Goal: Transaction & Acquisition: Book appointment/travel/reservation

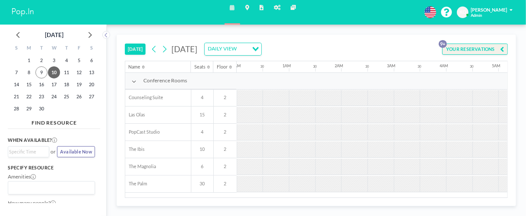
scroll to position [0, 388]
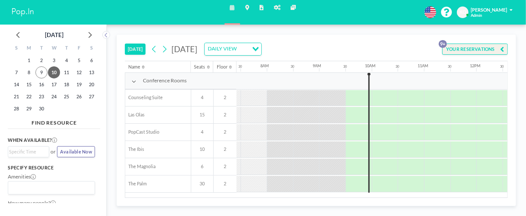
click at [361, 183] on div at bounding box center [358, 184] width 26 height 16
click at [368, 184] on div at bounding box center [368, 133] width 1 height 120
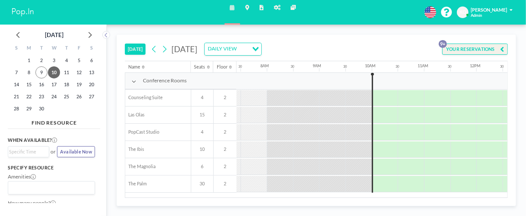
click at [138, 49] on button "[DATE]" at bounding box center [135, 49] width 21 height 11
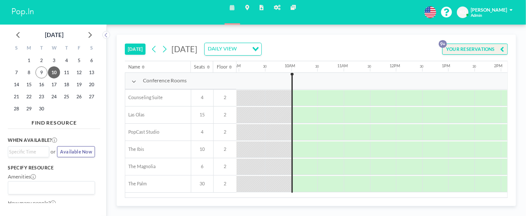
scroll to position [0, 492]
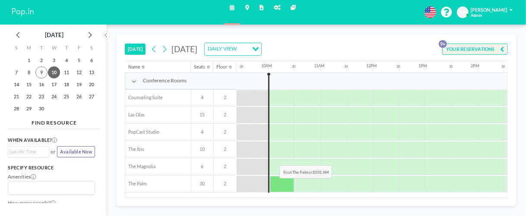
click at [273, 184] on div at bounding box center [282, 184] width 25 height 16
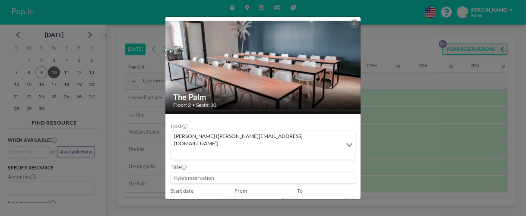
click at [351, 134] on div "Loading..." at bounding box center [347, 144] width 13 height 27
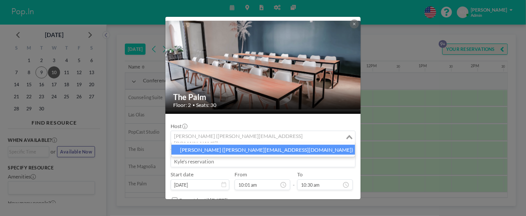
click at [302, 151] on li "[PERSON_NAME] ([PERSON_NAME][EMAIL_ADDRESS][DOMAIN_NAME])" at bounding box center [262, 150] width 183 height 10
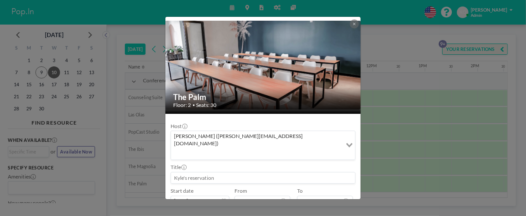
click at [252, 173] on input at bounding box center [263, 178] width 184 height 11
type input "Travelm"
click at [382, 123] on div "The Palm Floor: 2 • Seats: 30 Host [PERSON_NAME] ([PERSON_NAME][EMAIL_ADDRESS][…" at bounding box center [263, 108] width 526 height 216
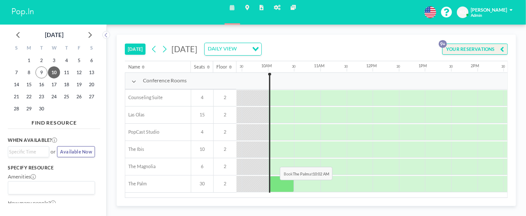
click at [273, 186] on div at bounding box center [282, 184] width 24 height 16
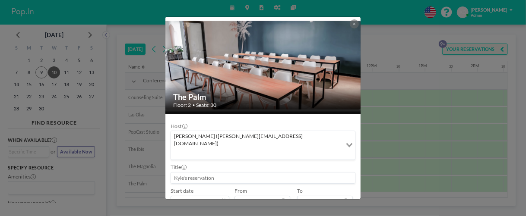
click at [218, 173] on input at bounding box center [263, 178] width 184 height 11
click at [283, 149] on input "Search for option" at bounding box center [256, 153] width 169 height 9
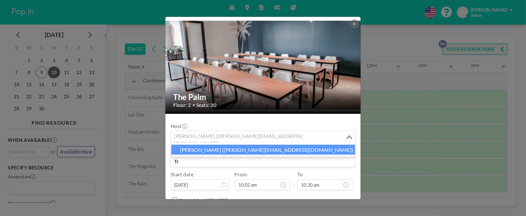
click at [265, 164] on input "Tr" at bounding box center [263, 161] width 184 height 11
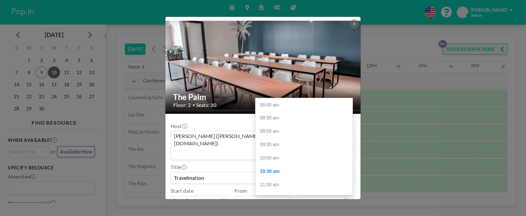
scroll to position [66, 0]
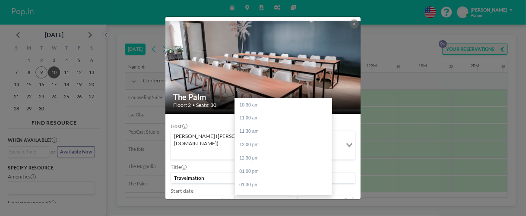
type input "Travelmation"
click at [267, 196] on input "10:02 am" at bounding box center [262, 201] width 56 height 11
type input "10:02 am"
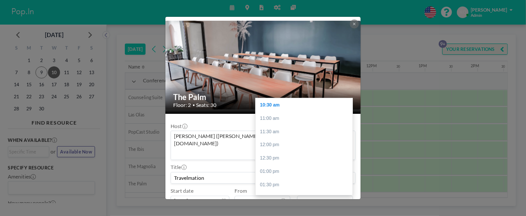
click at [307, 196] on input "10:30 am" at bounding box center [325, 201] width 56 height 11
click at [269, 165] on div "01:00 pm" at bounding box center [303, 171] width 97 height 13
type input "01:00 pm"
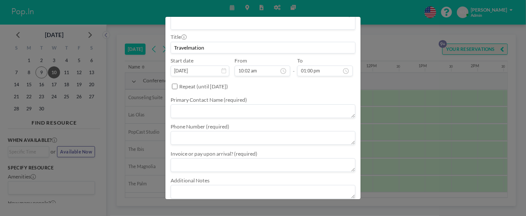
scroll to position [133, 0]
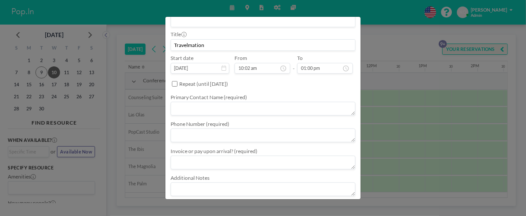
click at [340, 203] on button "BOOK NOW" at bounding box center [339, 208] width 32 height 11
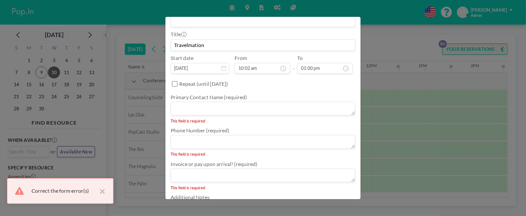
click at [214, 102] on textarea at bounding box center [262, 109] width 185 height 14
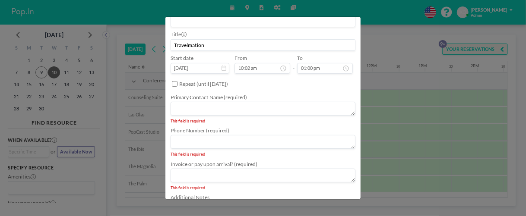
click at [211, 169] on textarea at bounding box center [262, 176] width 185 height 14
click at [308, 169] on textarea at bounding box center [262, 176] width 185 height 14
click at [203, 102] on textarea at bounding box center [262, 109] width 185 height 14
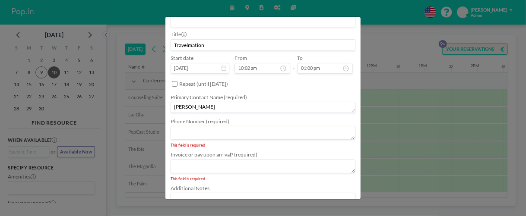
type textarea "[PERSON_NAME]"
click at [197, 126] on textarea at bounding box center [262, 133] width 185 height 14
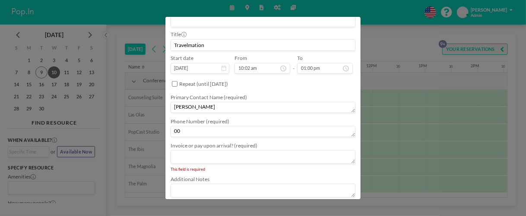
type textarea "0"
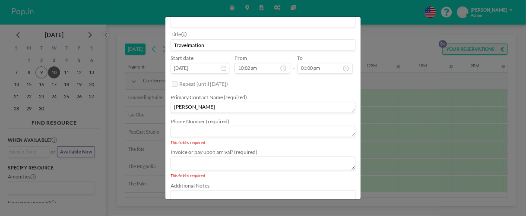
click at [206, 157] on textarea at bounding box center [262, 164] width 185 height 14
type textarea "No"
click at [313, 182] on textarea at bounding box center [262, 189] width 185 height 14
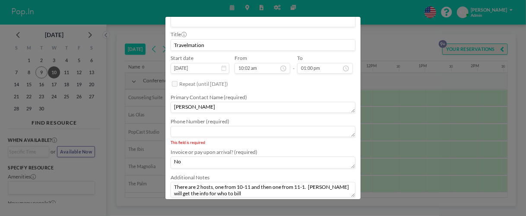
type textarea "There are 2 hosts, one from 10-11 and then one from 11-1. [PERSON_NAME] will ge…"
click at [328, 204] on button "BOOK NOW" at bounding box center [339, 209] width 32 height 11
click at [259, 63] on input "10:02 am" at bounding box center [262, 68] width 56 height 11
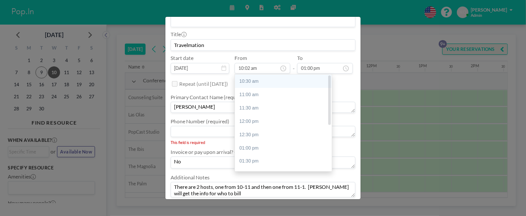
click at [251, 75] on div "10:30 am" at bounding box center [283, 81] width 97 height 13
type input "10:30 am"
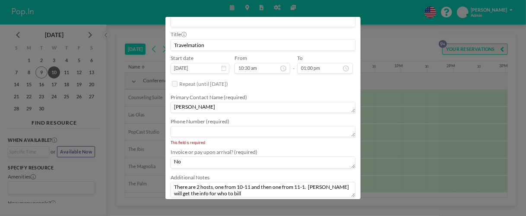
scroll to position [0, 518]
click at [180, 126] on textarea at bounding box center [262, 131] width 185 height 11
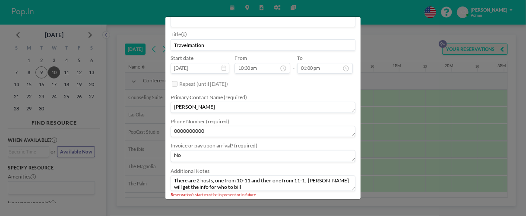
type textarea "0000000000"
click at [330, 202] on button "BOOK NOW" at bounding box center [339, 207] width 32 height 11
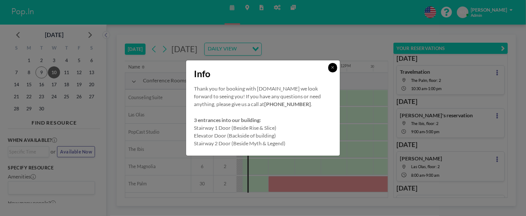
click at [336, 68] on button at bounding box center [332, 67] width 9 height 9
